Goal: Task Accomplishment & Management: Manage account settings

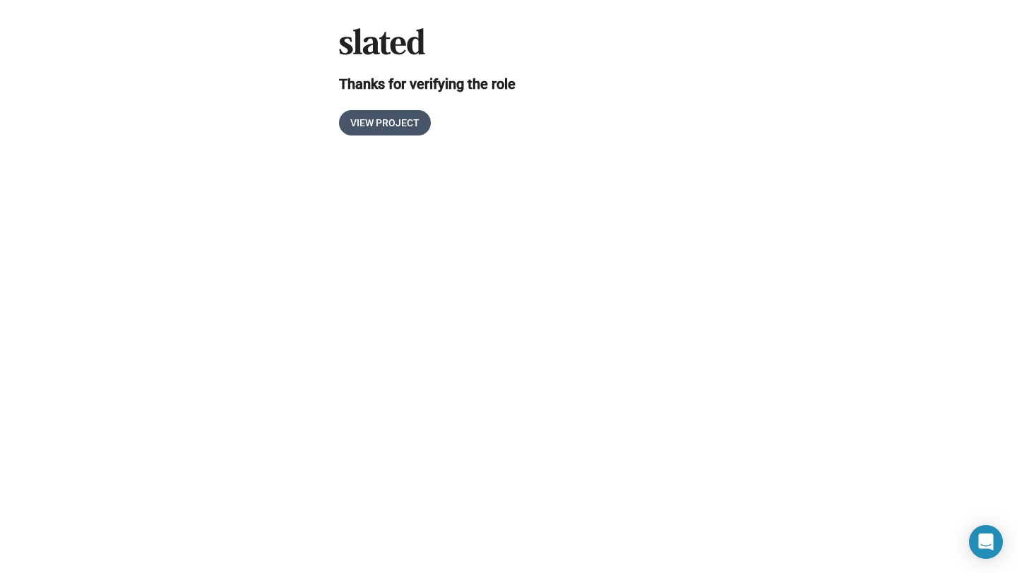
click at [396, 126] on span "View Project" at bounding box center [384, 122] width 69 height 25
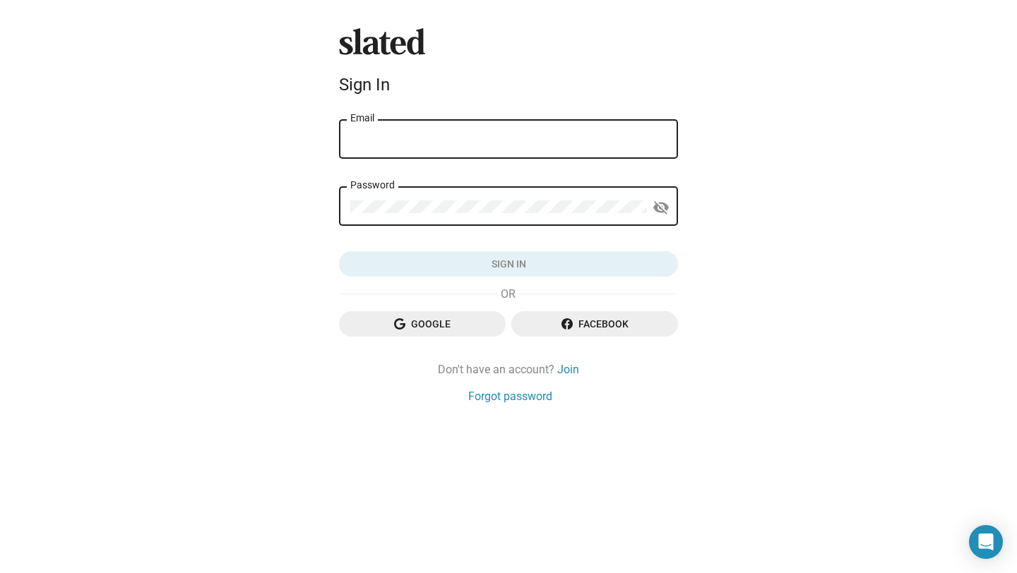
click at [433, 320] on span "Google" at bounding box center [422, 323] width 144 height 25
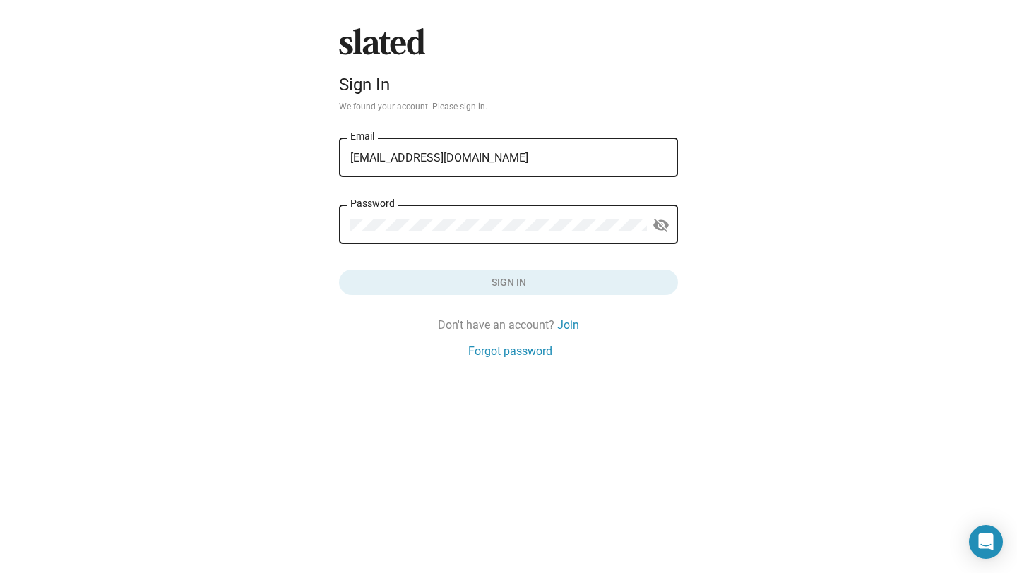
click at [524, 233] on div "Password" at bounding box center [498, 224] width 297 height 42
click at [658, 226] on mat-icon "visibility_off" at bounding box center [661, 226] width 17 height 22
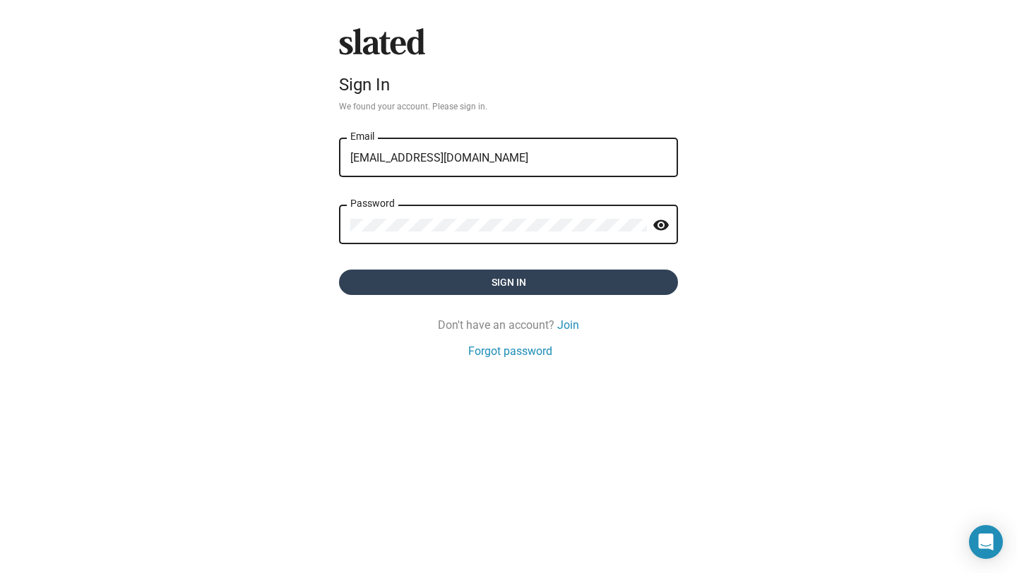
click at [612, 280] on span "Sign in" at bounding box center [508, 282] width 316 height 25
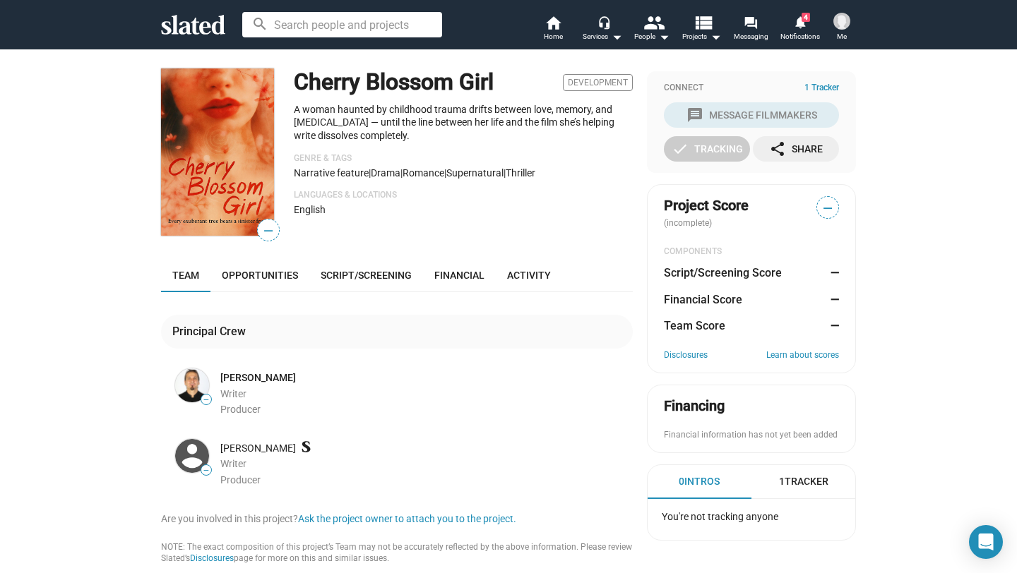
click at [840, 18] on img at bounding box center [841, 21] width 17 height 17
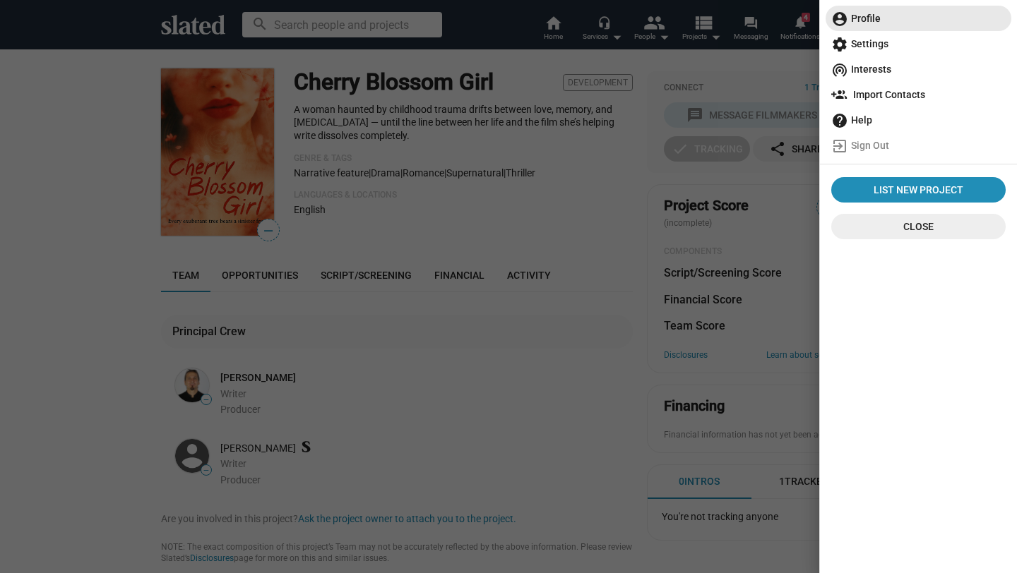
click at [879, 22] on span "account_circle Profile" at bounding box center [918, 18] width 174 height 25
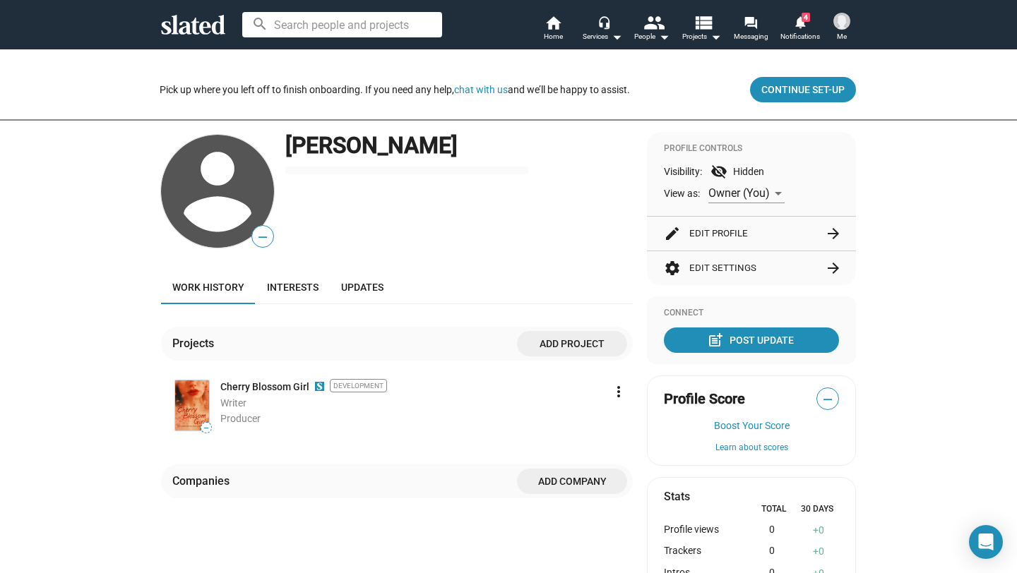
click at [838, 232] on mat-icon "arrow_forward" at bounding box center [833, 233] width 17 height 17
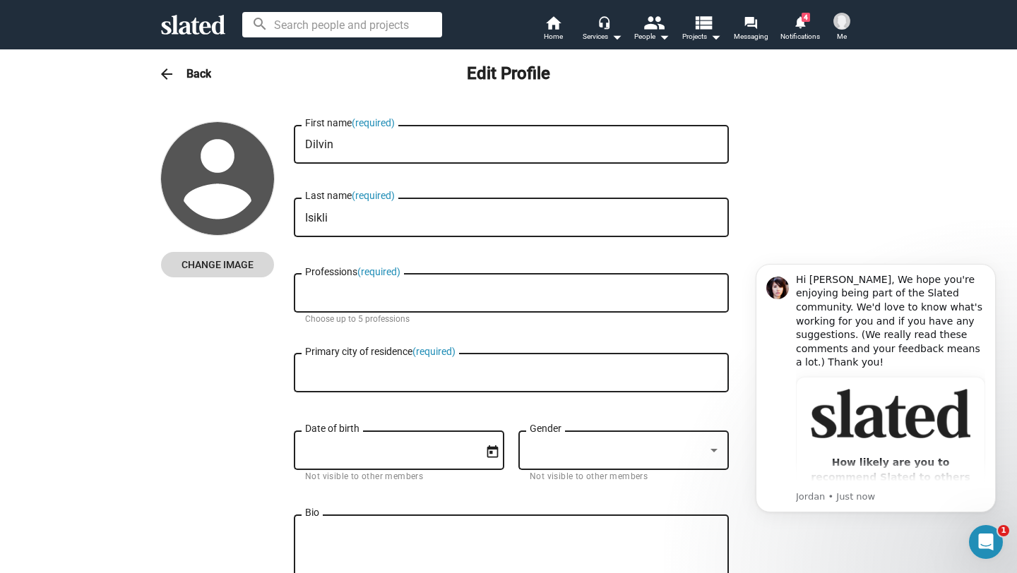
click at [245, 261] on span "Change Image" at bounding box center [217, 264] width 90 height 25
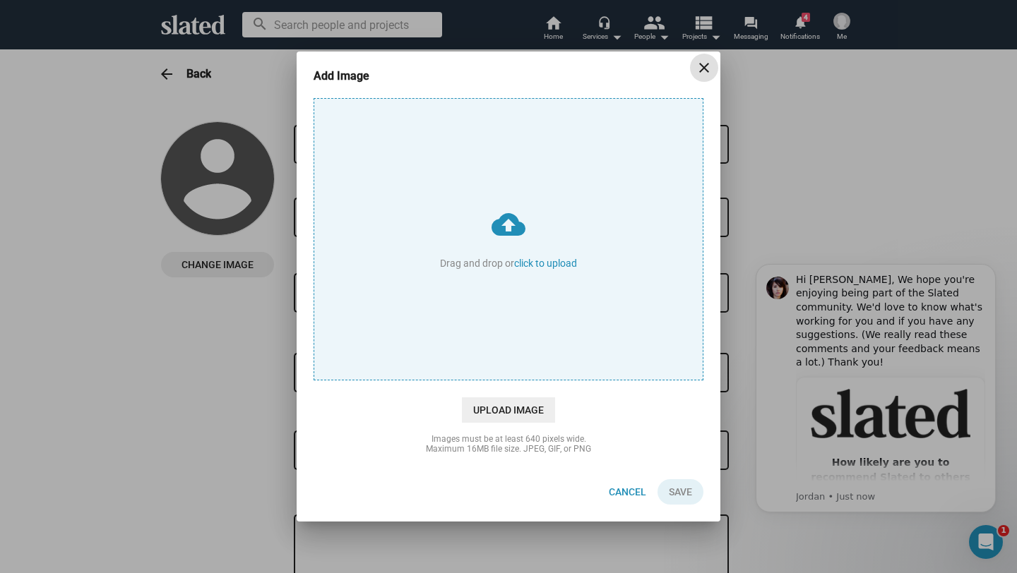
click at [701, 66] on mat-icon "close" at bounding box center [704, 67] width 17 height 17
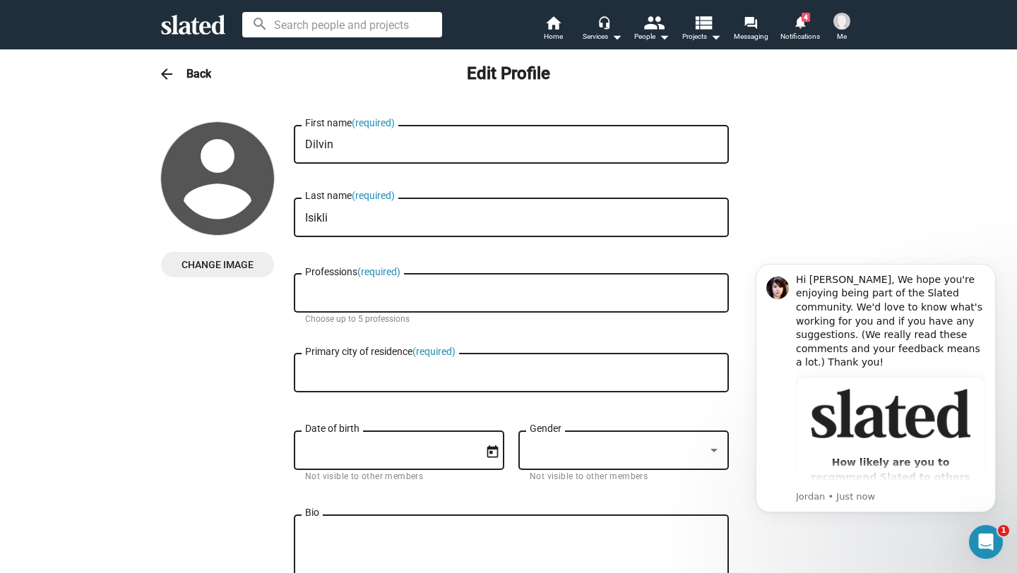
click at [364, 218] on input "Isikli" at bounding box center [511, 218] width 412 height 13
drag, startPoint x: 343, startPoint y: 222, endPoint x: 309, endPoint y: 220, distance: 33.3
click at [309, 220] on input "Işıklı" at bounding box center [511, 218] width 412 height 13
type input "Isikli"
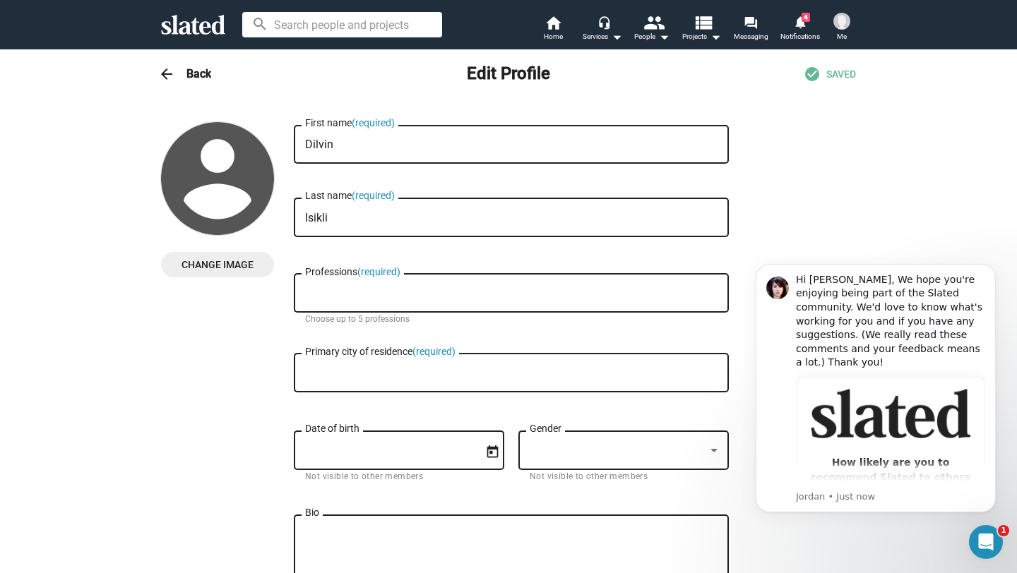
click at [357, 297] on input "Professions (required)" at bounding box center [514, 293] width 412 height 13
type input "S"
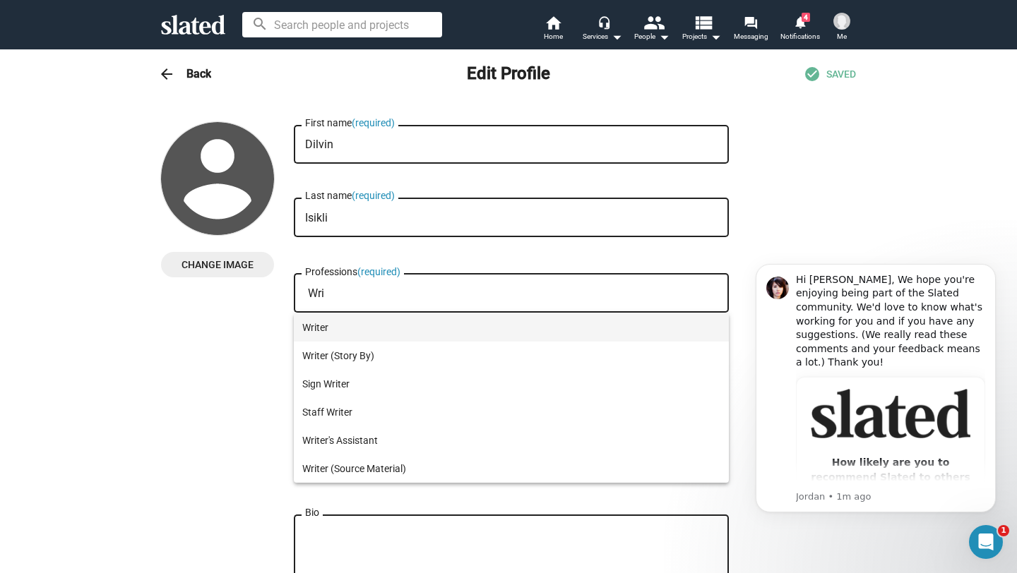
type input "Wri"
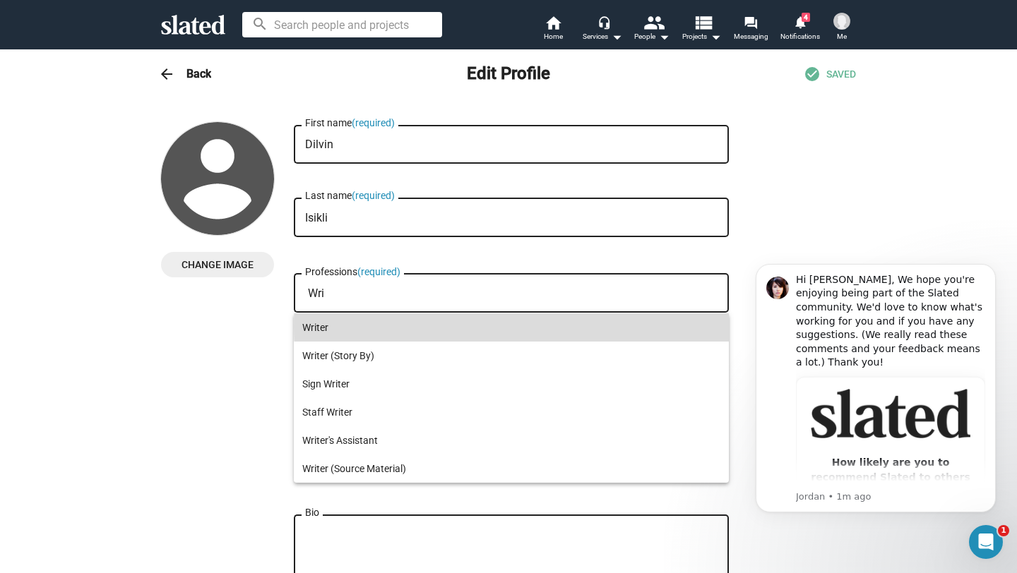
click at [613, 327] on span "Writer" at bounding box center [511, 328] width 418 height 28
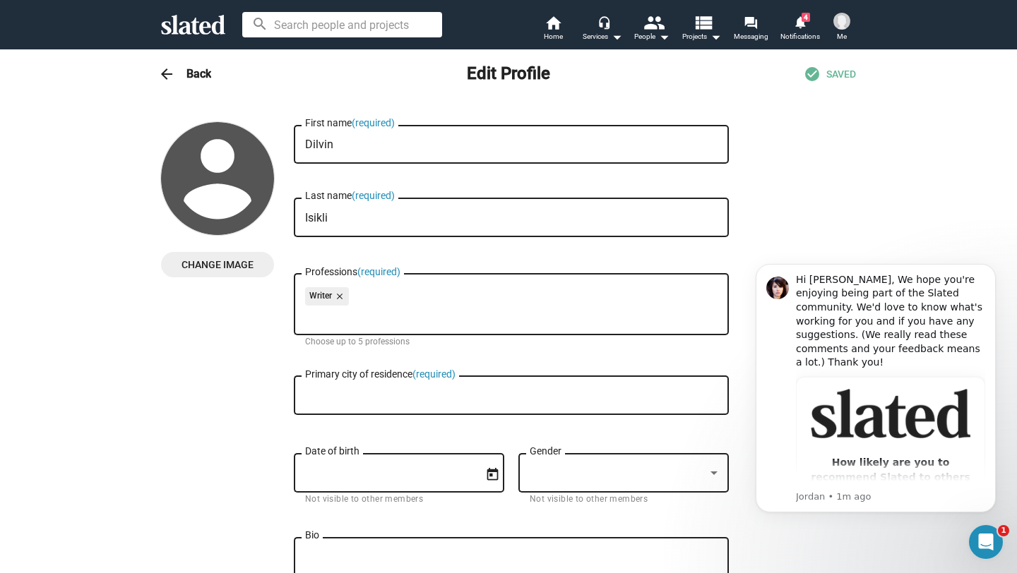
click at [386, 403] on input "Primary city of residence (required)" at bounding box center [511, 396] width 412 height 13
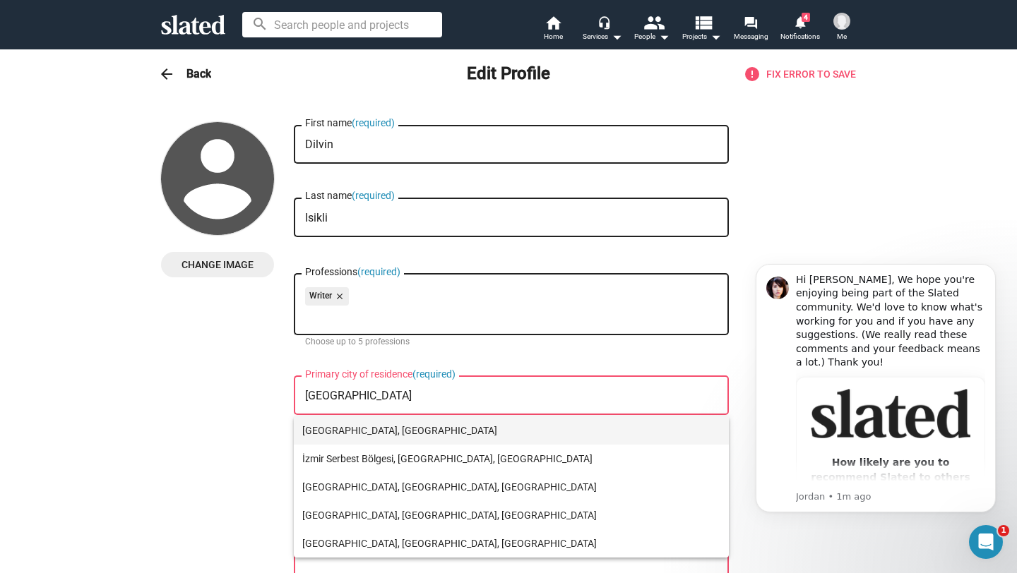
click at [338, 436] on span "[GEOGRAPHIC_DATA], [GEOGRAPHIC_DATA]" at bounding box center [511, 431] width 418 height 28
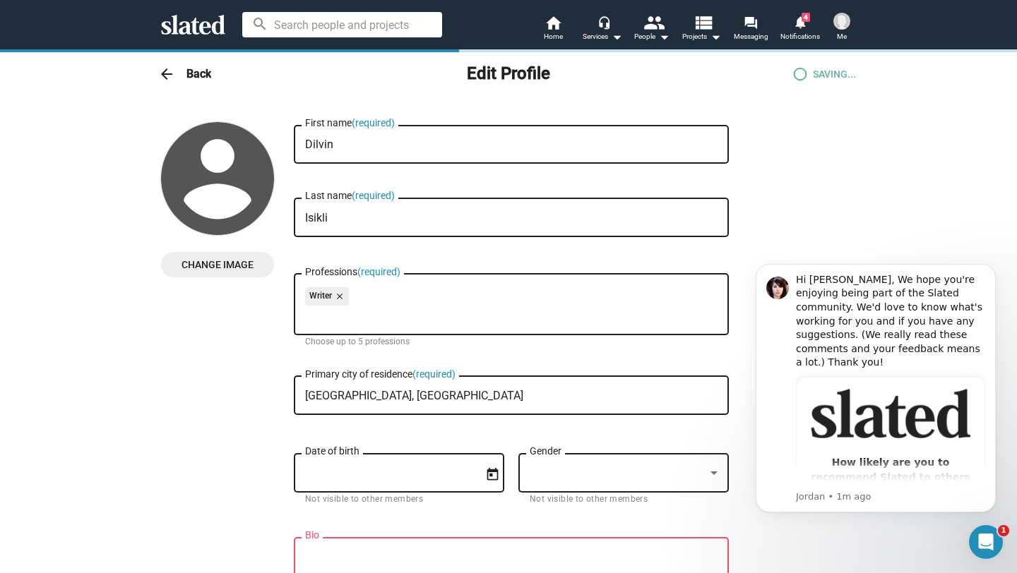
type input "[GEOGRAPHIC_DATA], [GEOGRAPHIC_DATA]"
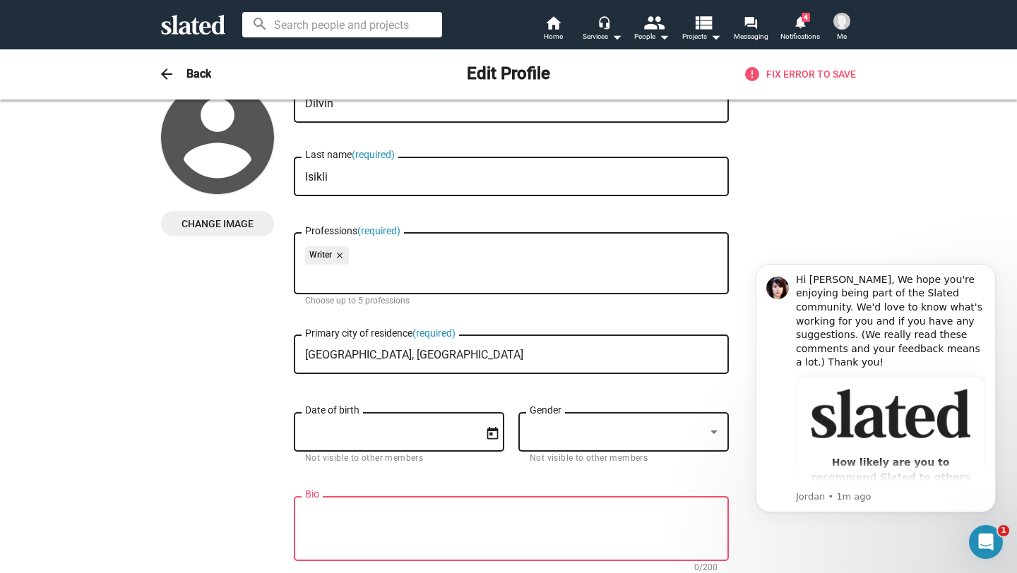
scroll to position [82, 0]
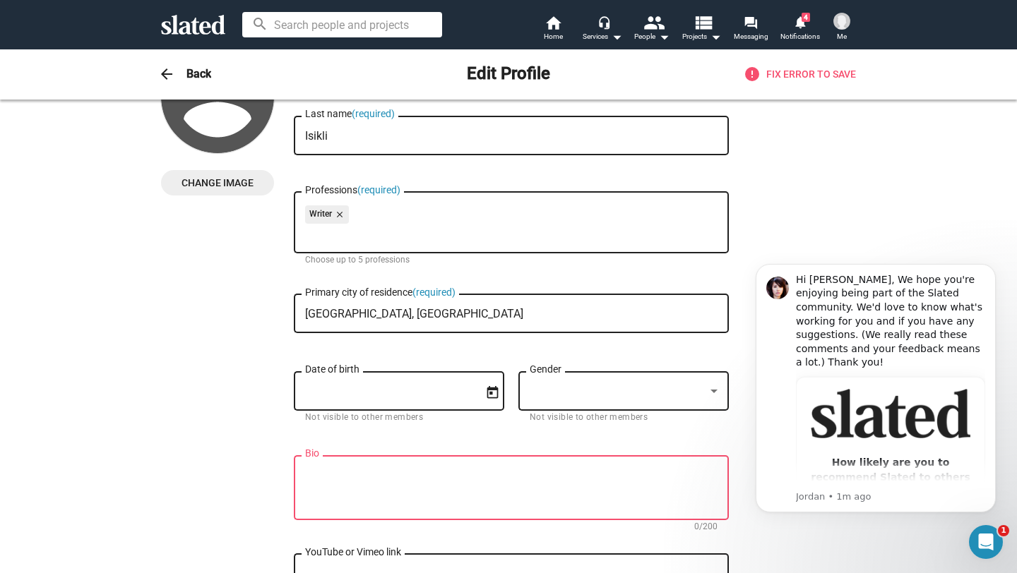
click at [347, 385] on div "Date of birth" at bounding box center [389, 390] width 168 height 42
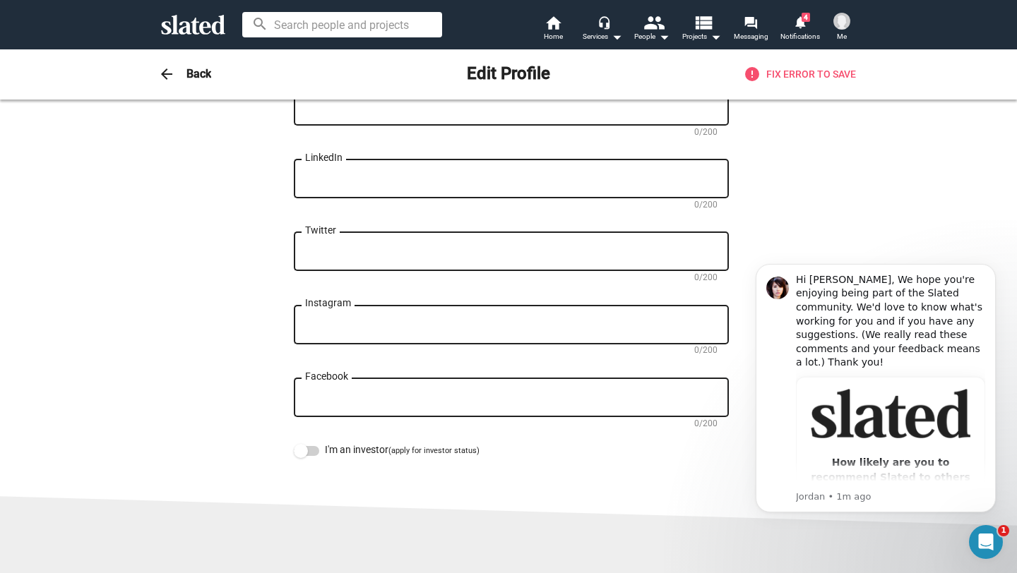
scroll to position [0, 0]
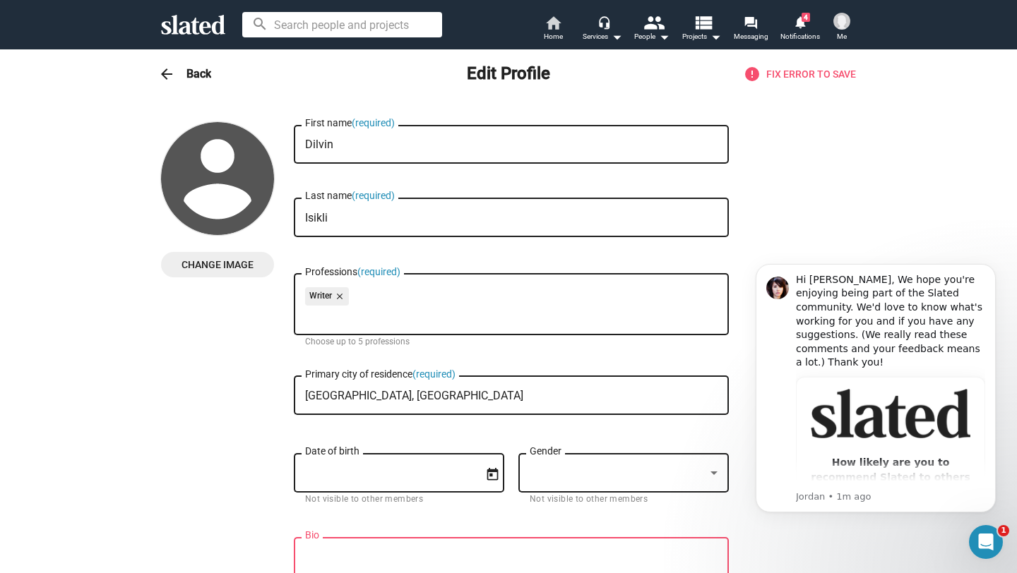
click at [547, 30] on span "Home" at bounding box center [553, 36] width 19 height 17
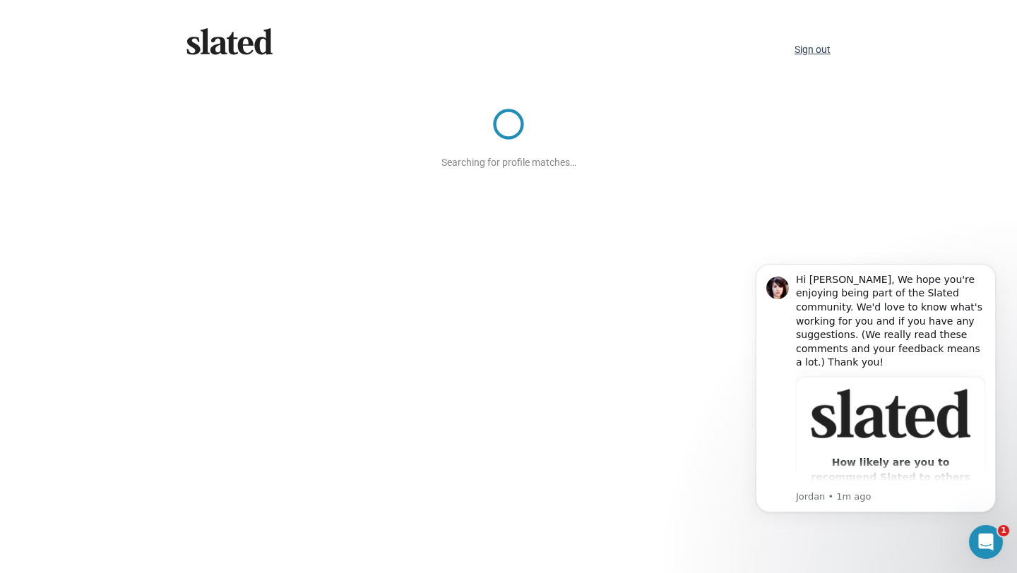
click at [816, 50] on link "Sign out" at bounding box center [813, 49] width 36 height 11
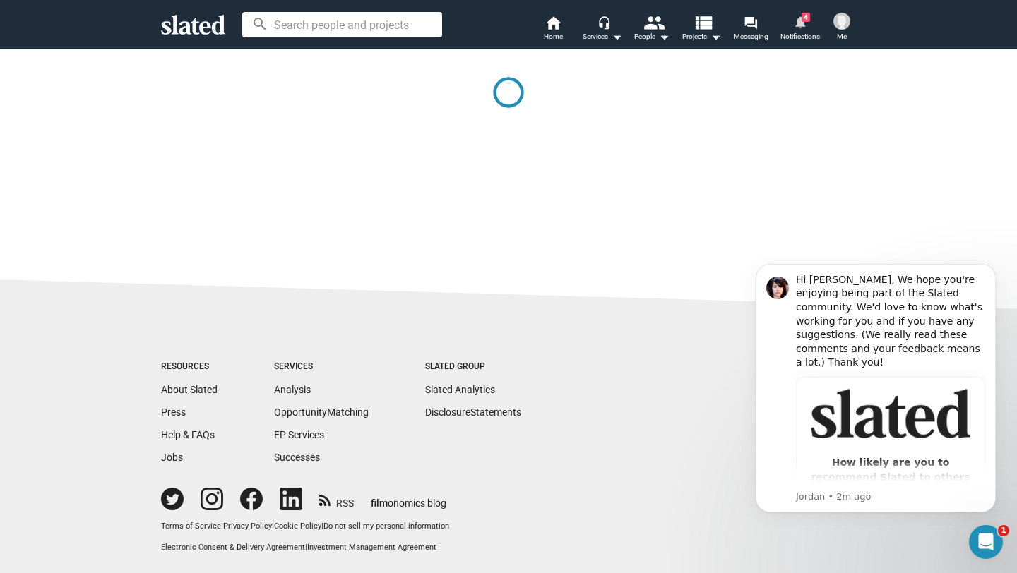
click at [800, 28] on mat-icon "notifications" at bounding box center [799, 21] width 13 height 13
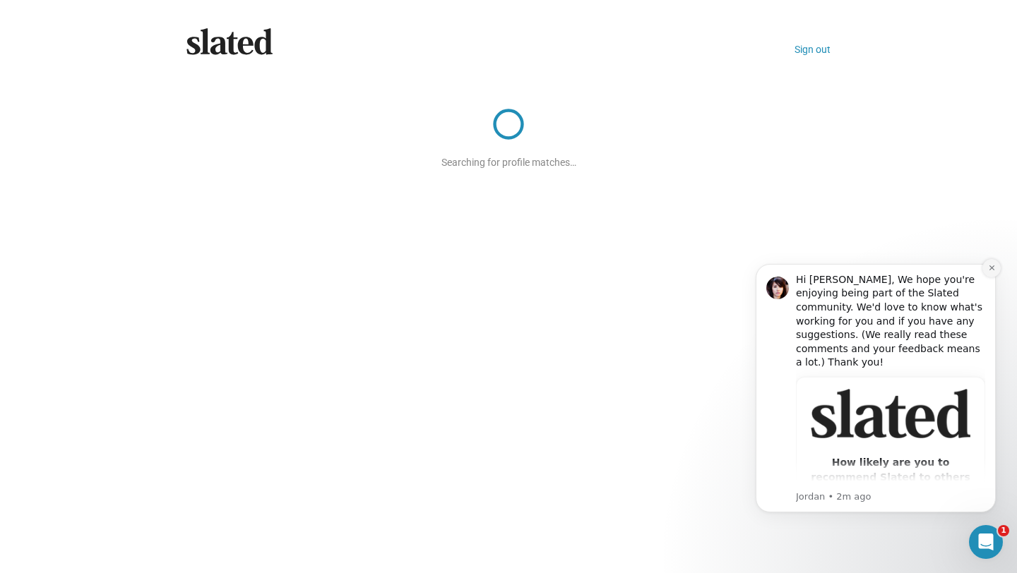
click at [991, 267] on icon "Dismiss notification" at bounding box center [992, 268] width 8 height 8
